Goal: Navigation & Orientation: Find specific page/section

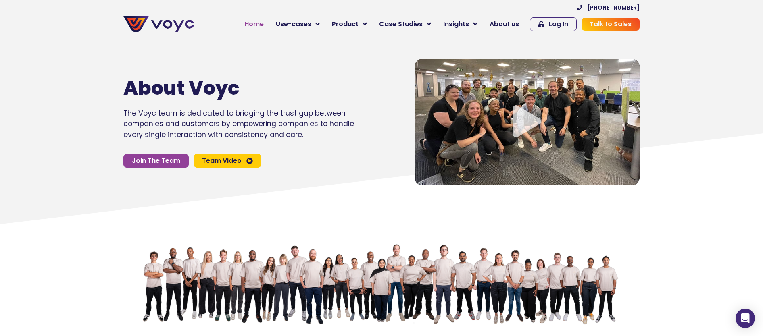
click at [258, 22] on span "Home" at bounding box center [253, 24] width 19 height 10
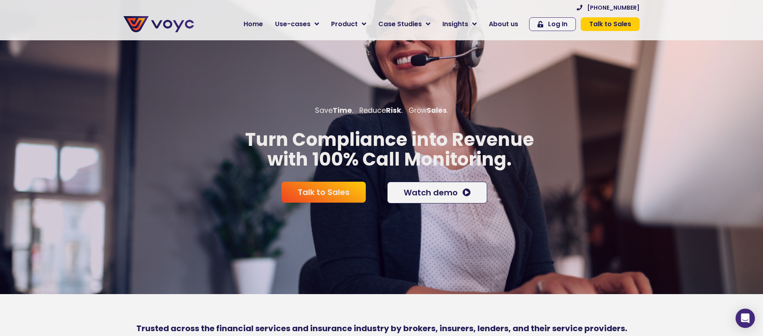
click at [267, 122] on div "Save Time . Reduce Risk . Grow Sales ." at bounding box center [381, 113] width 763 height 17
click at [153, 66] on div "Save Time . Reduce Risk . Grow Sales . Turn Compliance into Revenue with 100% C…" at bounding box center [381, 166] width 763 height 336
click at [310, 23] on span "Use-cases" at bounding box center [292, 24] width 35 height 10
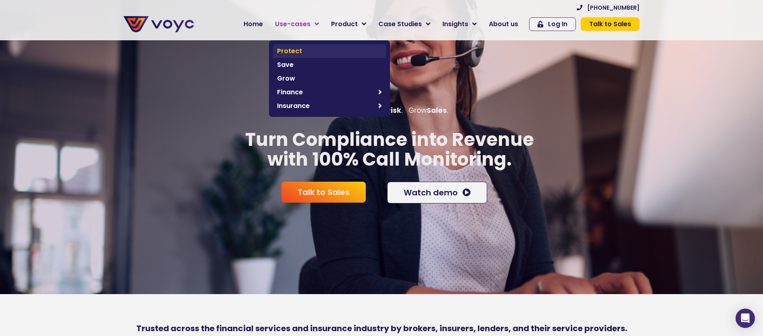
click at [304, 53] on span "Protect" at bounding box center [329, 51] width 105 height 10
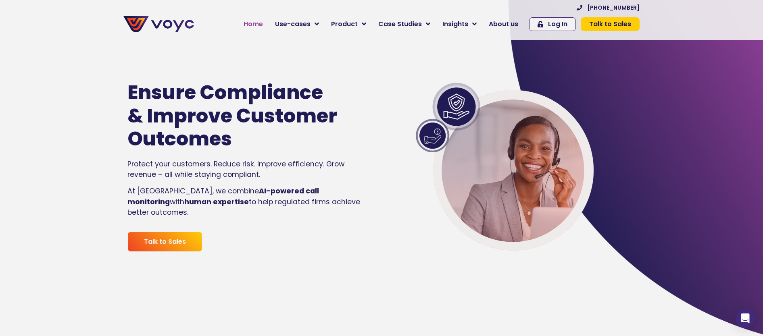
click at [262, 29] on span "Home" at bounding box center [252, 24] width 19 height 10
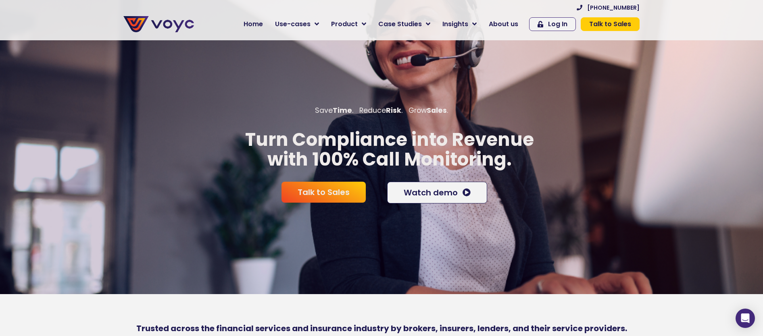
drag, startPoint x: 547, startPoint y: 151, endPoint x: 543, endPoint y: 154, distance: 4.6
click at [547, 151] on p "Turn Compliance into Revenue with 100% Call Monitoring." at bounding box center [389, 150] width 779 height 40
click at [689, 20] on section "+44 204 572 7172 Home Use-cases Protect Save Grow Finance Mortgage Brokers Car …" at bounding box center [381, 20] width 763 height 40
click at [196, 129] on div "Save Time . Reduce Risk . Grow Sales . Turn Compliance into Revenue with 100% C…" at bounding box center [381, 166] width 763 height 123
click at [533, 82] on div "Save Time . Reduce Risk . Grow Sales . Turn Compliance into Revenue with 100% C…" at bounding box center [381, 166] width 763 height 336
